Goal: Task Accomplishment & Management: Complete application form

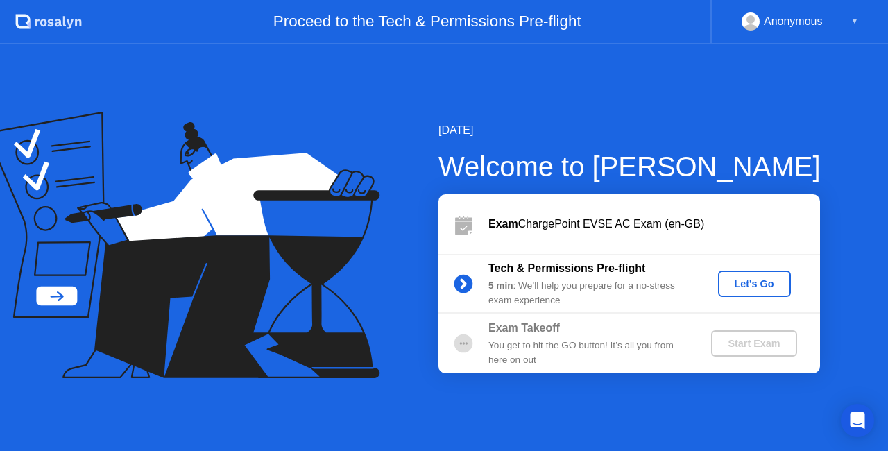
click at [742, 286] on div "Let's Go" at bounding box center [754, 283] width 62 height 11
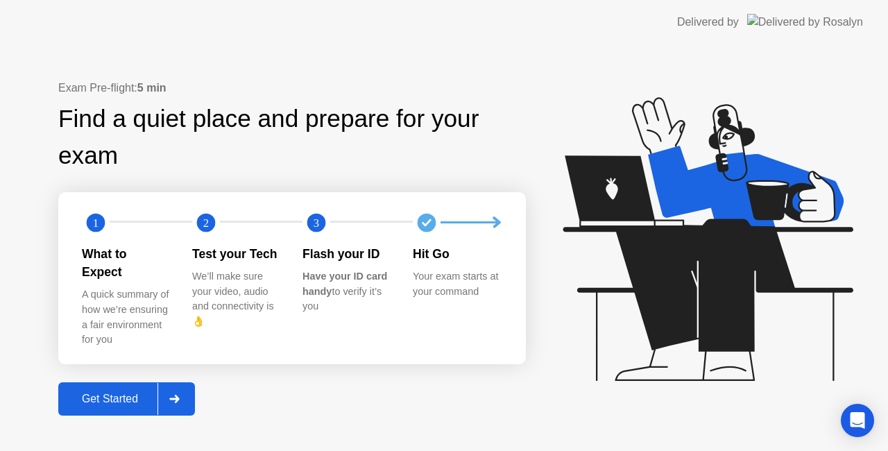
click at [148, 393] on div "Get Started" at bounding box center [109, 399] width 95 height 12
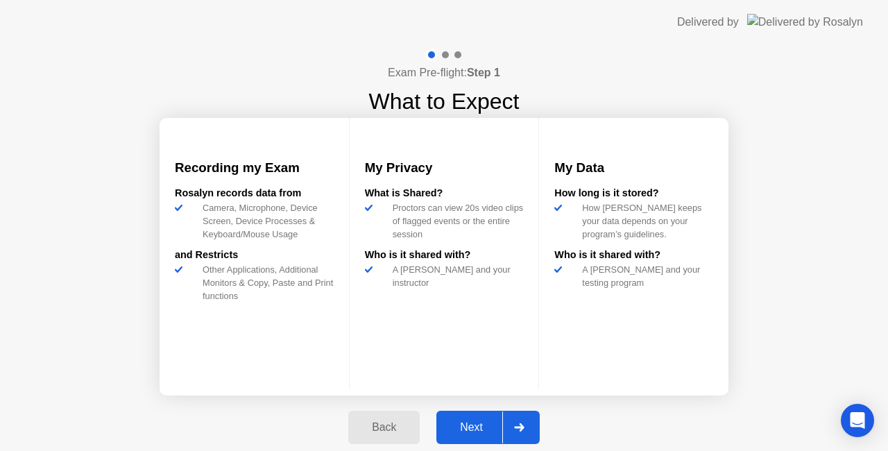
click at [488, 429] on div "Next" at bounding box center [471, 427] width 62 height 12
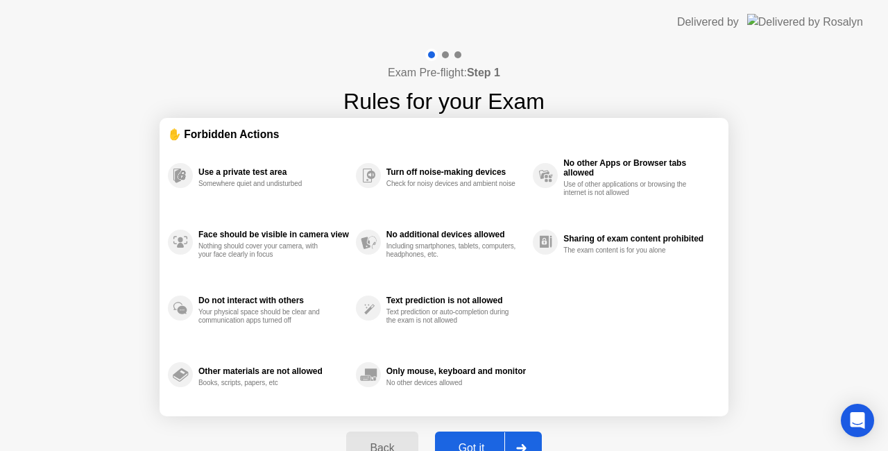
click at [495, 444] on div "Got it" at bounding box center [471, 448] width 65 height 12
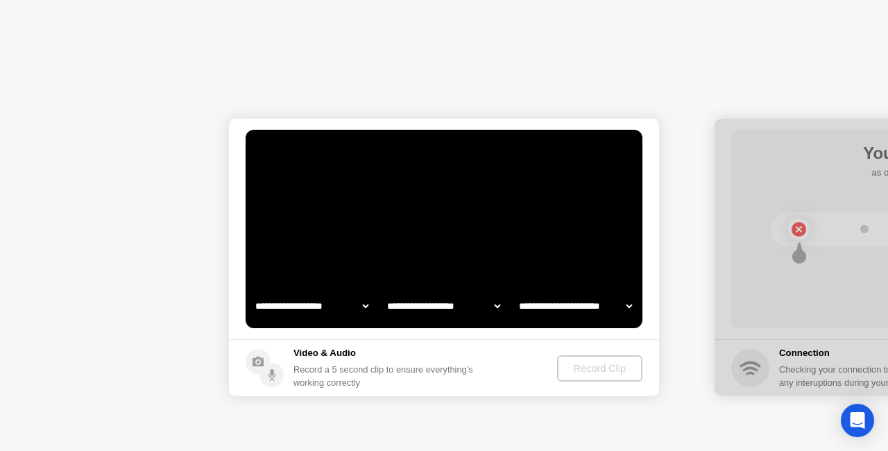
select select "**********"
select select "*******"
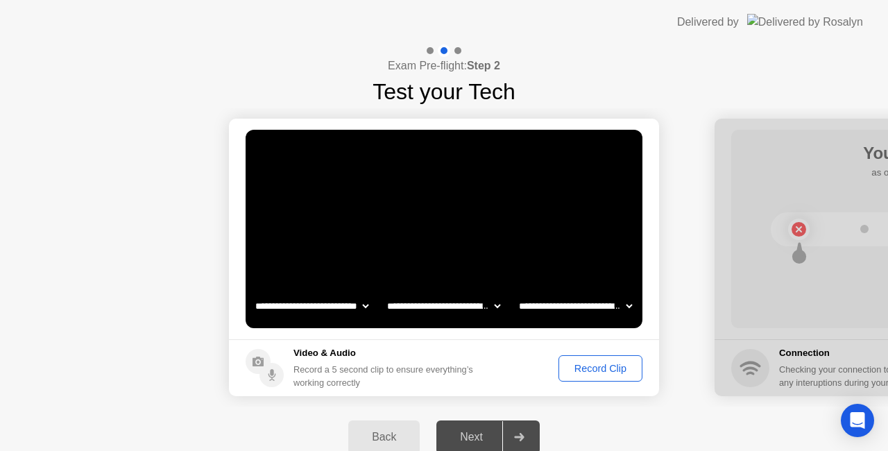
click at [586, 372] on div "Record Clip" at bounding box center [600, 368] width 74 height 11
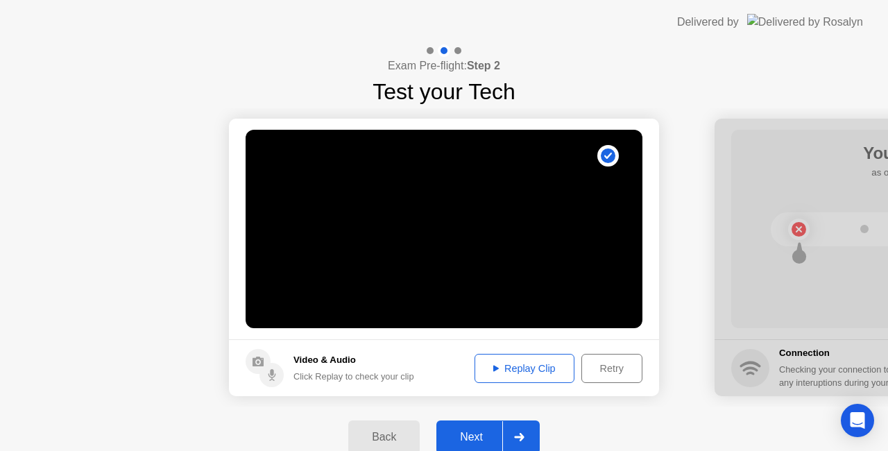
click at [494, 443] on div "Next" at bounding box center [471, 437] width 62 height 12
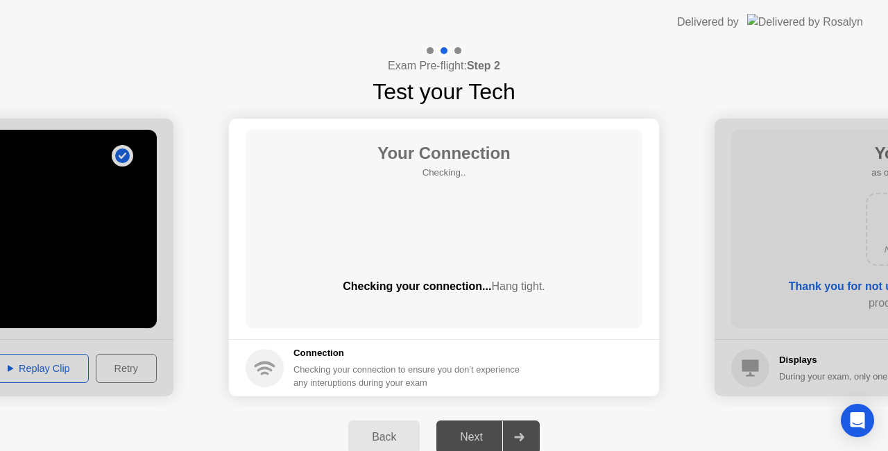
click at [505, 438] on div at bounding box center [518, 437] width 33 height 32
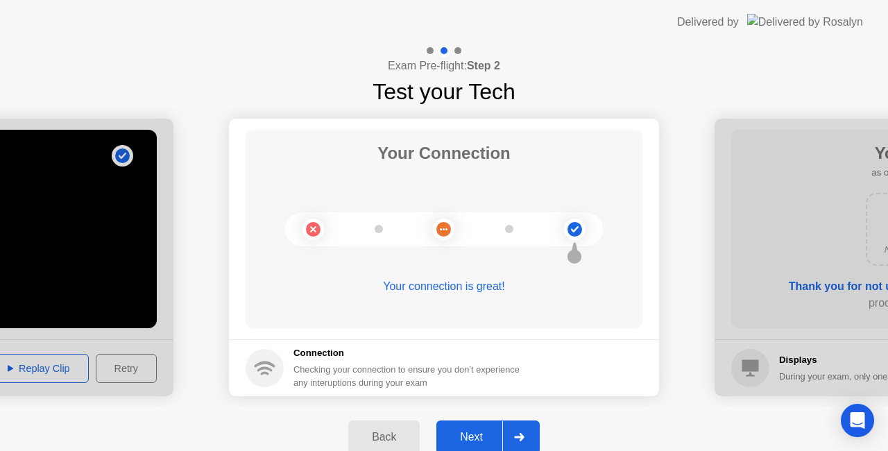
click at [523, 431] on div at bounding box center [518, 437] width 33 height 32
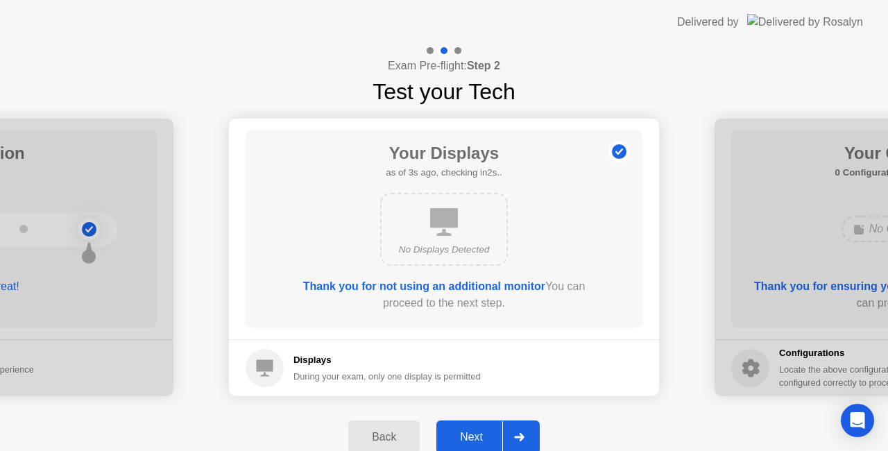
click at [513, 427] on div at bounding box center [518, 437] width 33 height 32
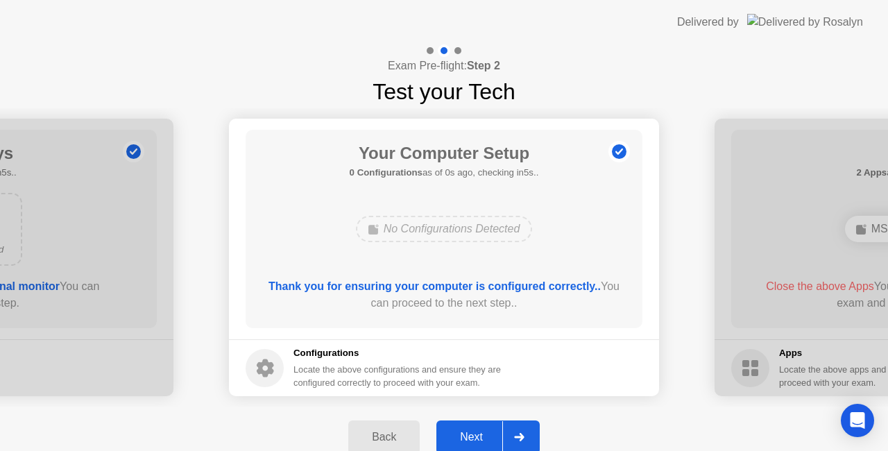
click at [513, 427] on div at bounding box center [518, 437] width 33 height 32
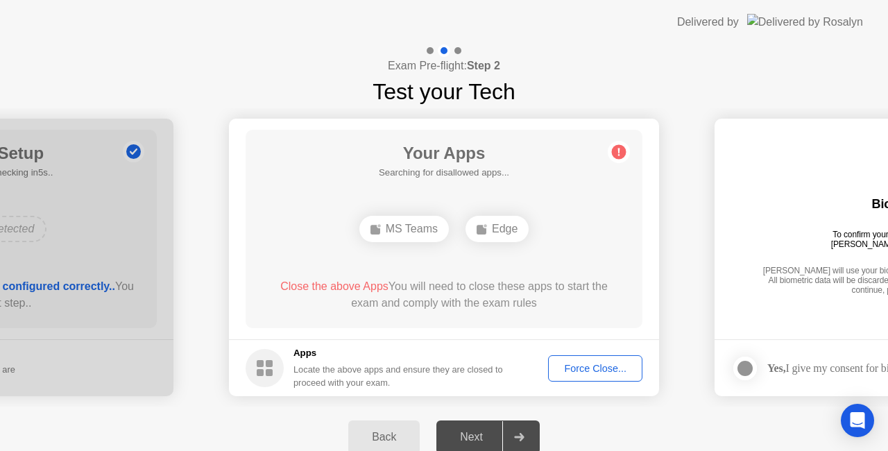
click at [617, 363] on div "Force Close..." at bounding box center [595, 368] width 85 height 11
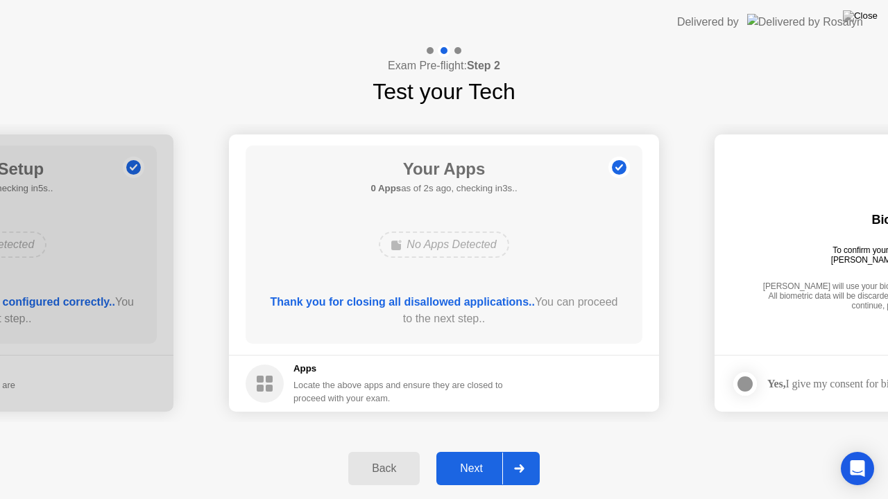
click at [516, 450] on icon at bounding box center [519, 469] width 10 height 8
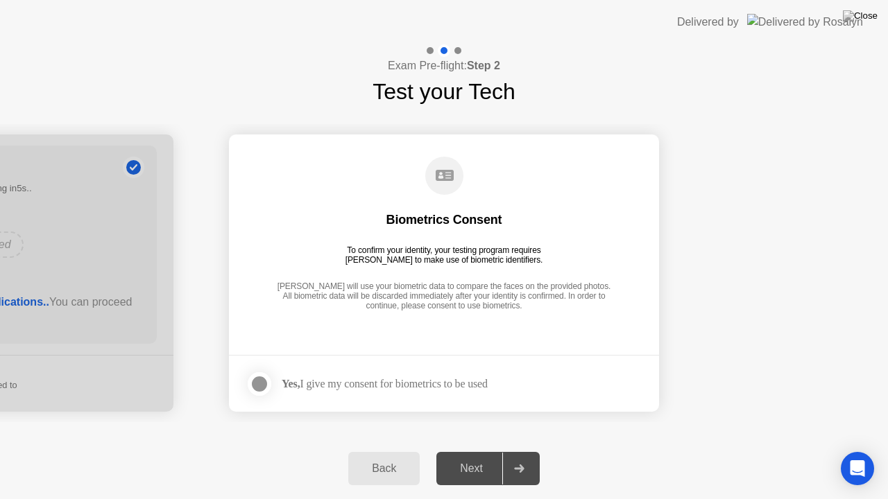
click at [506, 450] on div at bounding box center [518, 469] width 33 height 32
click at [254, 377] on div at bounding box center [259, 384] width 17 height 17
click at [490, 450] on div "Next" at bounding box center [471, 469] width 62 height 12
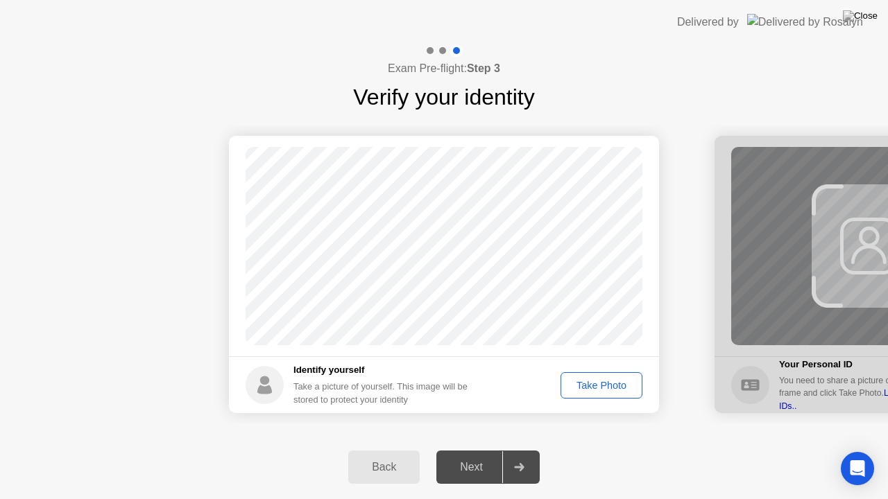
click at [577, 388] on div "Take Photo" at bounding box center [601, 385] width 72 height 11
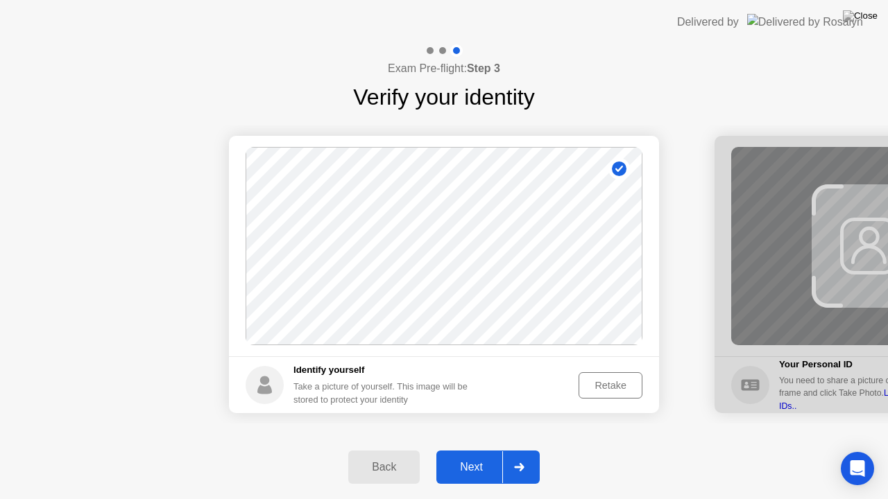
click at [529, 450] on div at bounding box center [518, 468] width 33 height 32
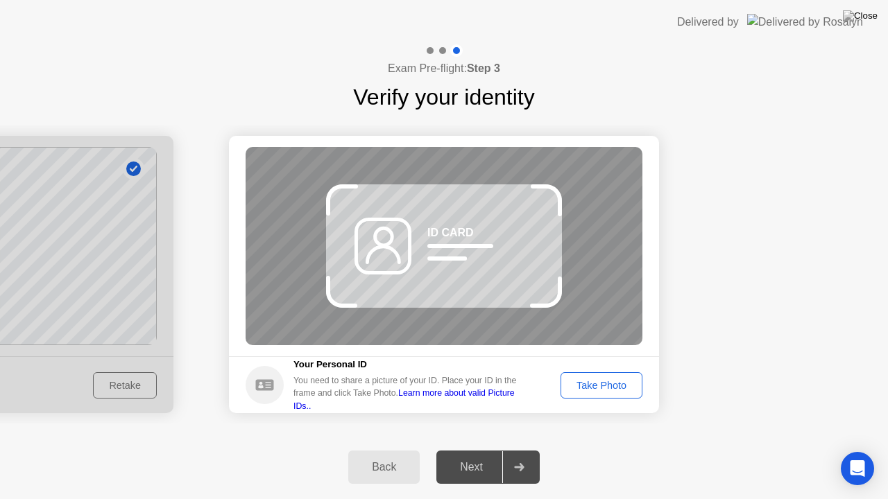
click at [533, 450] on div at bounding box center [518, 468] width 33 height 32
click at [602, 391] on div "Take Photo" at bounding box center [601, 385] width 72 height 11
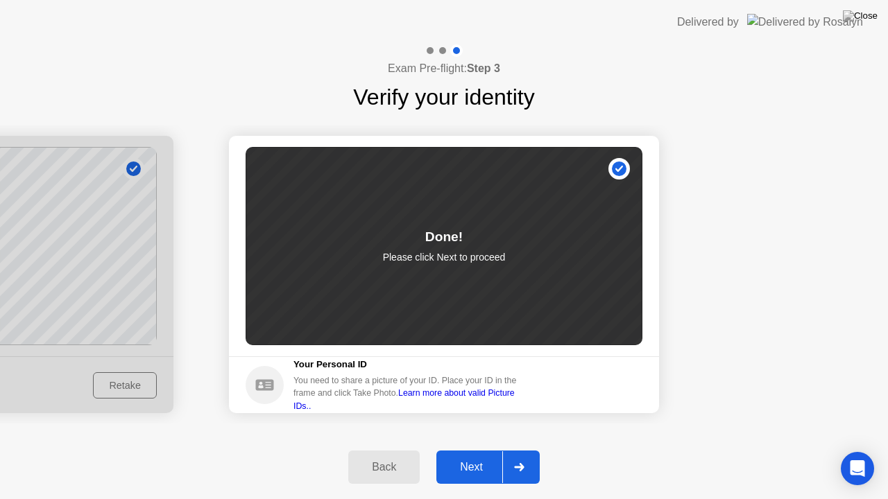
click at [508, 450] on div at bounding box center [518, 468] width 33 height 32
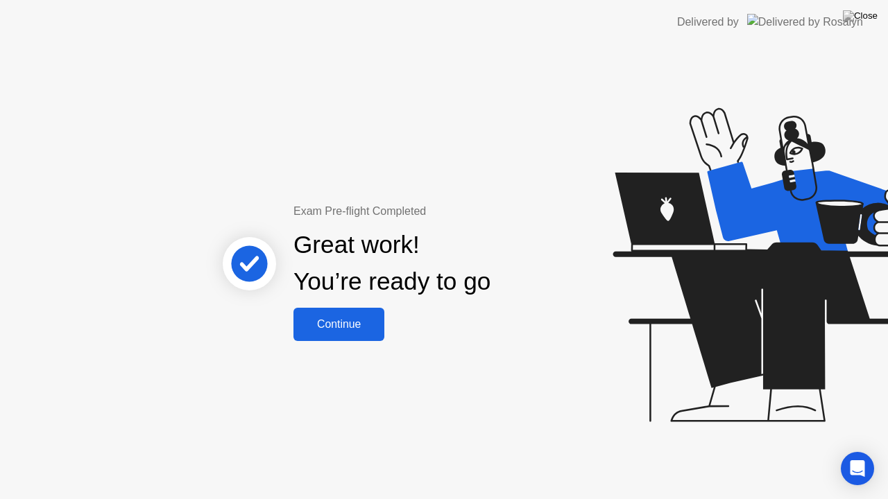
click at [361, 330] on div "Continue" at bounding box center [339, 324] width 83 height 12
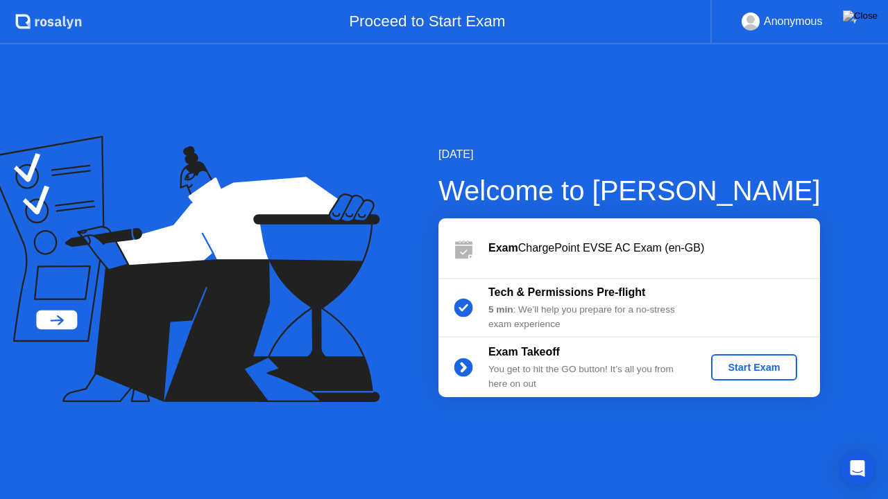
click at [741, 370] on div "Start Exam" at bounding box center [754, 367] width 74 height 11
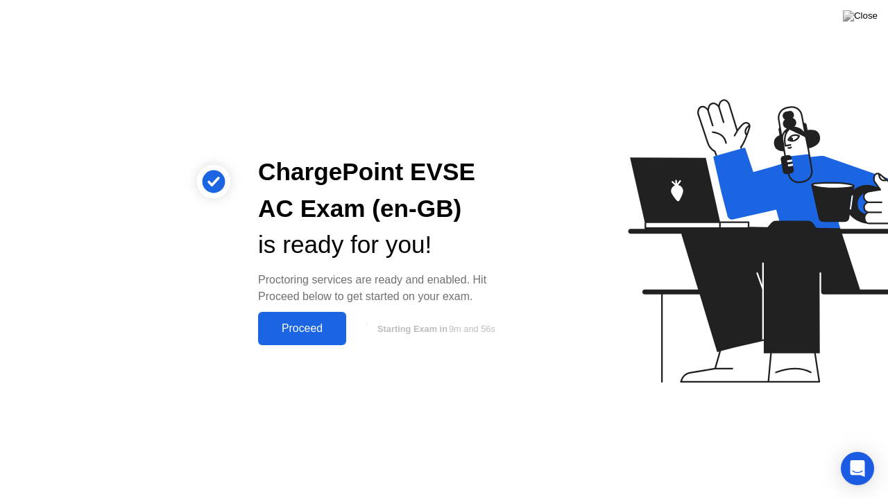
click at [325, 326] on div "Proceed" at bounding box center [302, 329] width 80 height 12
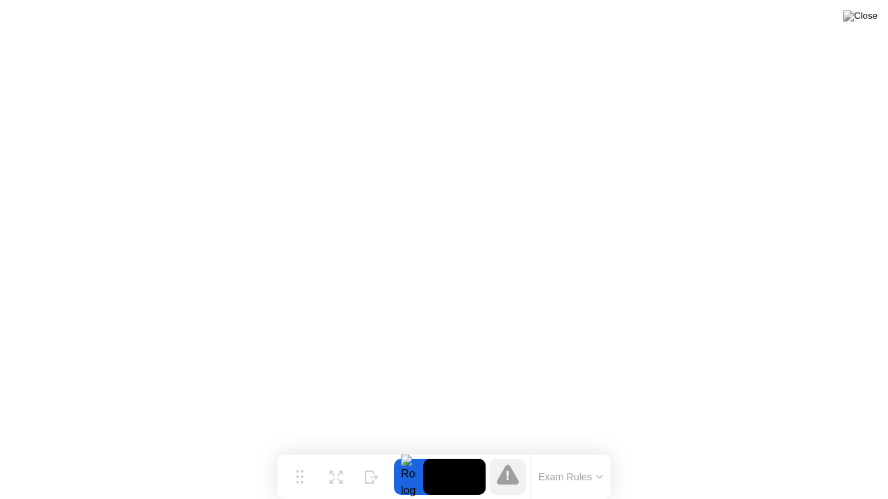
click at [581, 450] on button "Exam Rules" at bounding box center [571, 477] width 74 height 12
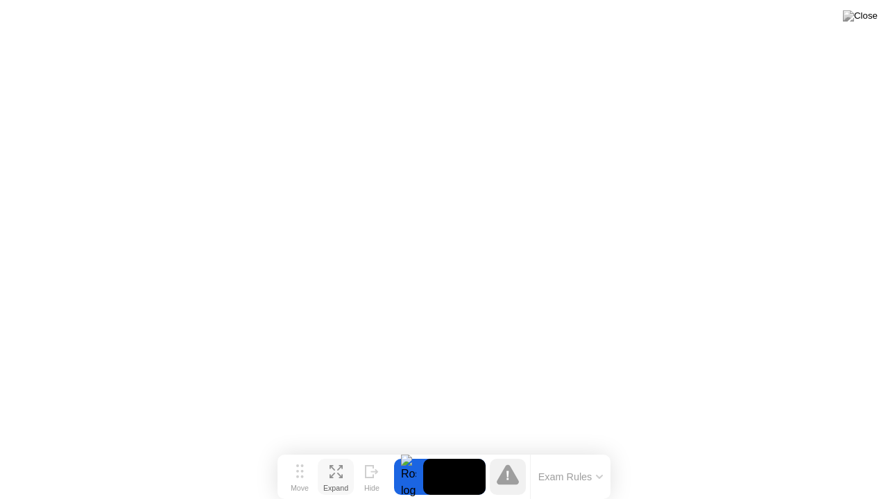
click at [348, 450] on div "Expand" at bounding box center [335, 488] width 25 height 8
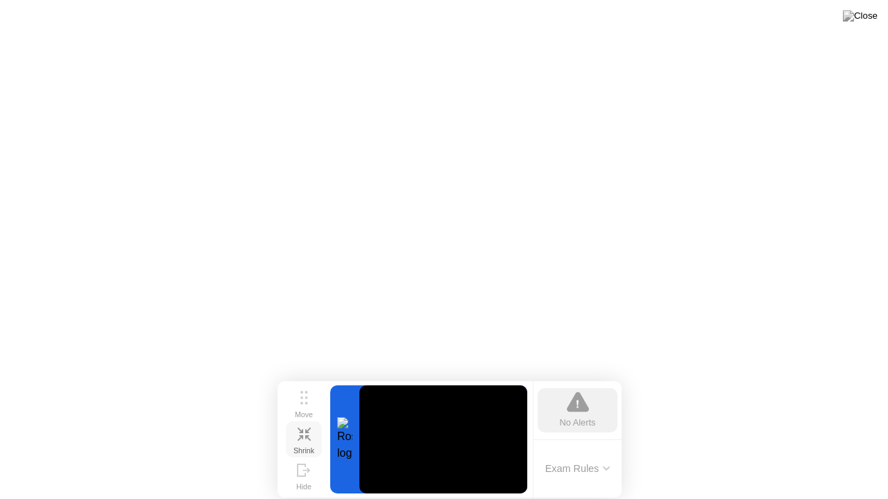
click at [307, 447] on div "Shrink" at bounding box center [303, 451] width 21 height 8
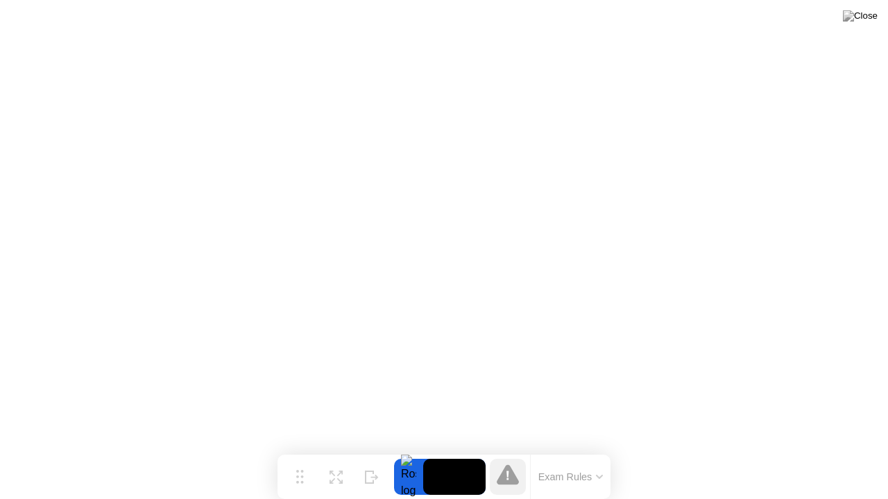
click at [583, 450] on button "Exam Rules" at bounding box center [571, 477] width 74 height 12
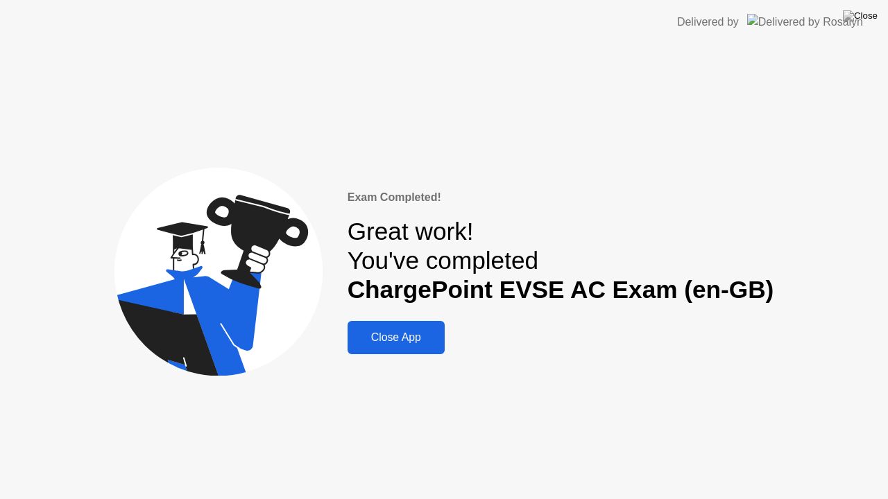
click at [407, 339] on div "Close App" at bounding box center [396, 338] width 89 height 12
